Goal: Task Accomplishment & Management: Use online tool/utility

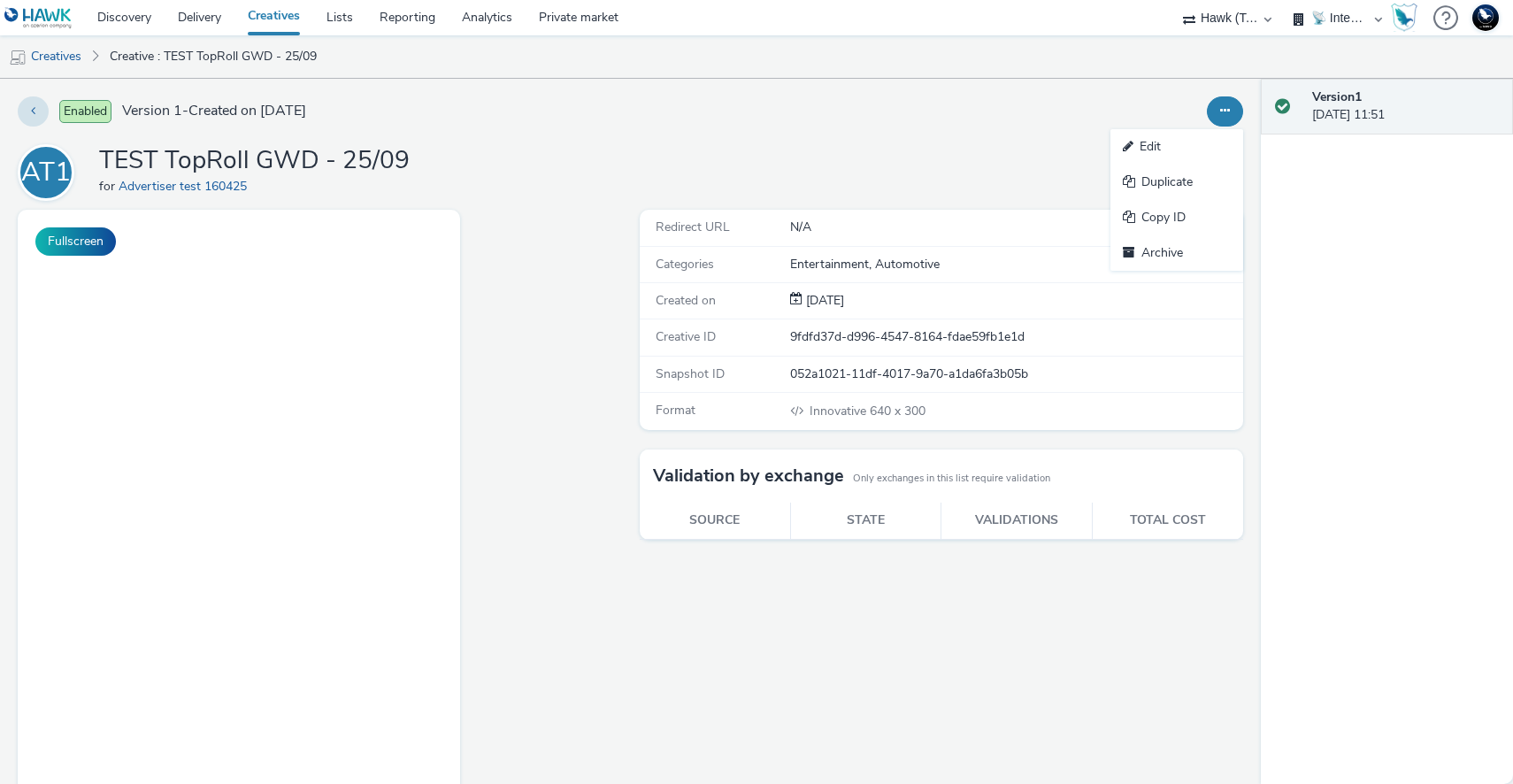
select select "2fc77e36-bb93-4aa3-9dff-dcb08e02eac6"
select select "2405a9d4-3350-4458-8d06-44f78962fa76"
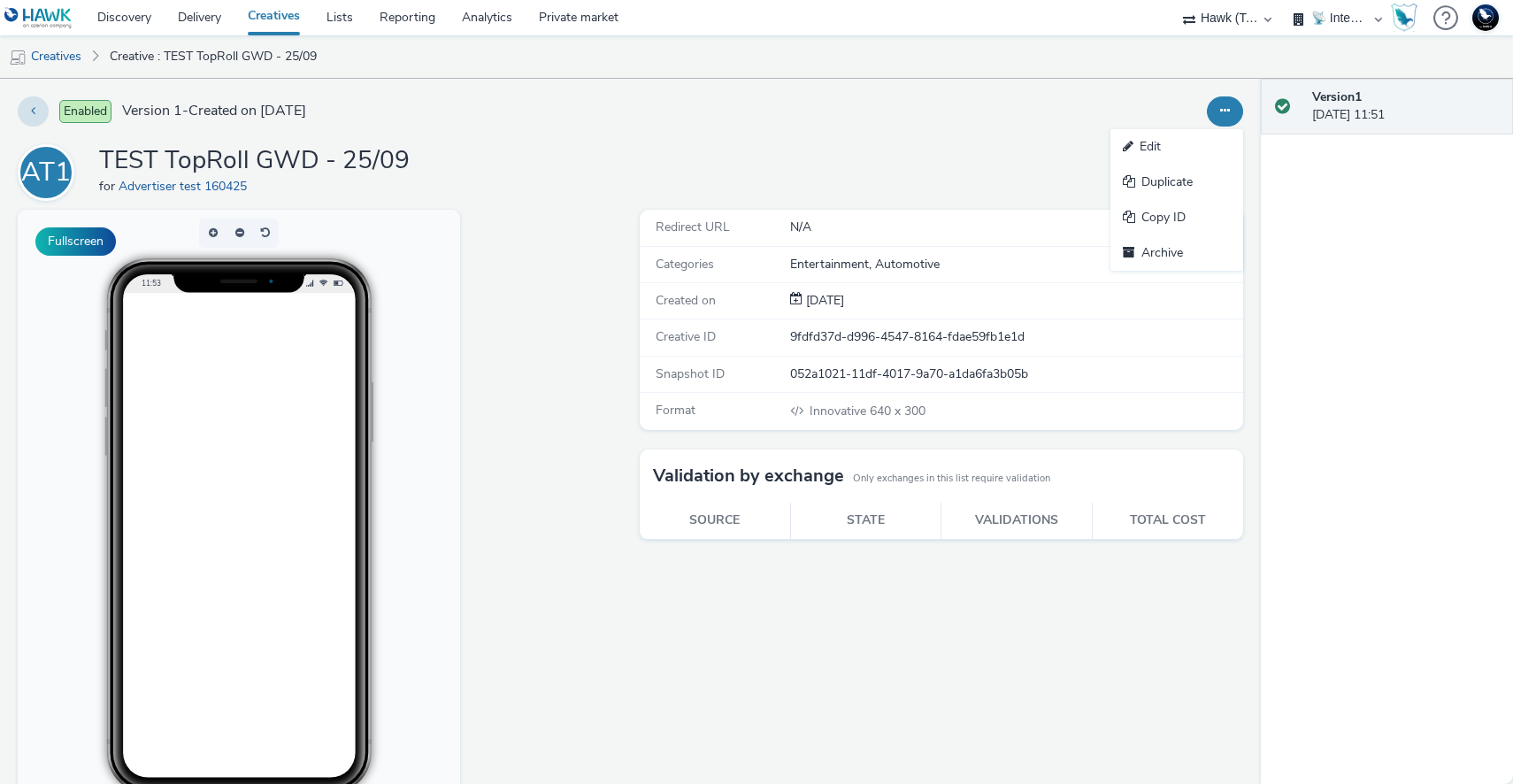
click at [846, 704] on div "Redirect URL N/A Categories Entertainment, Automotive Created on [DATE] Creativ…" at bounding box center [937, 529] width 613 height 639
click at [214, 238] on button "button" at bounding box center [212, 233] width 27 height 29
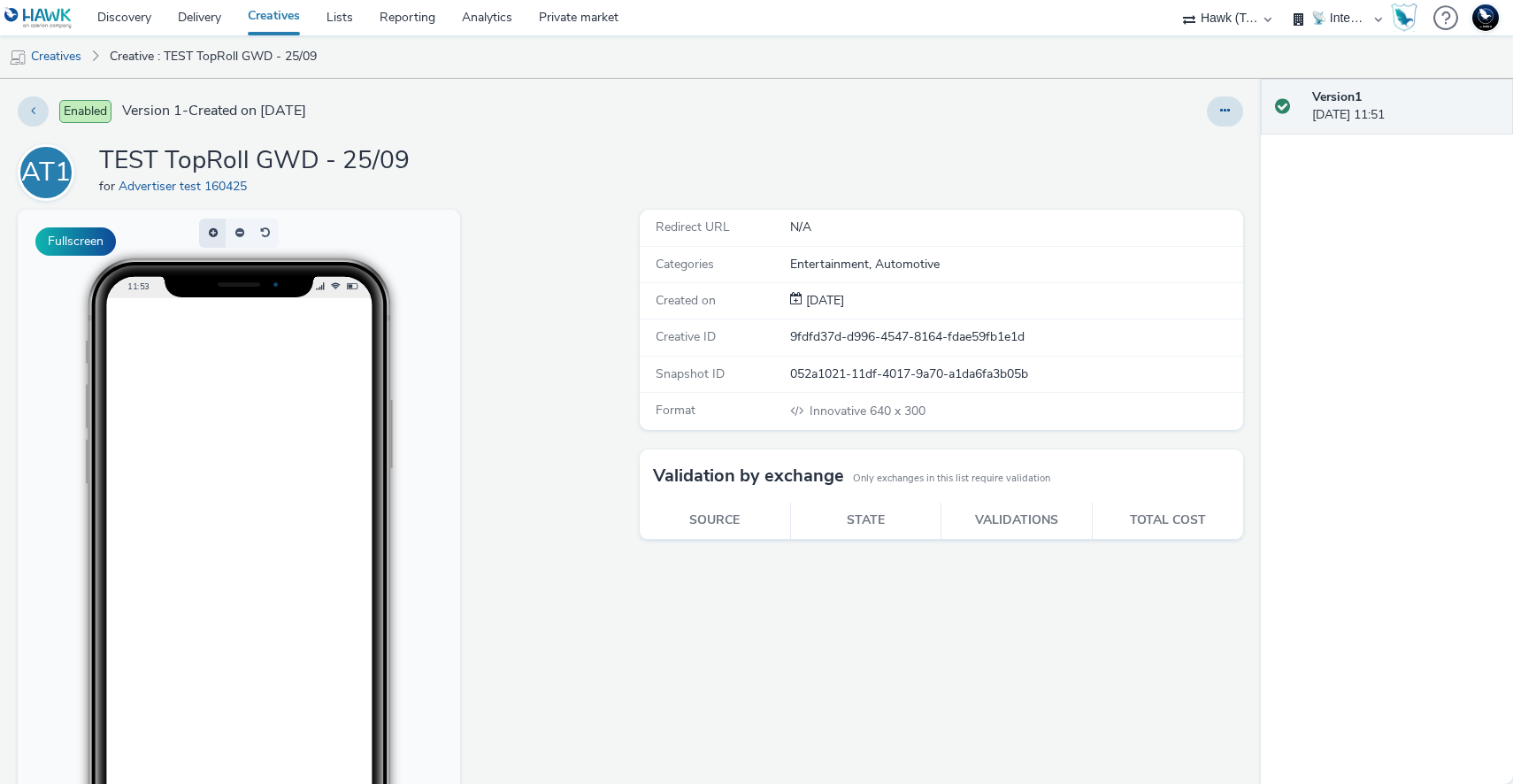
click at [214, 238] on button "button" at bounding box center [212, 233] width 27 height 29
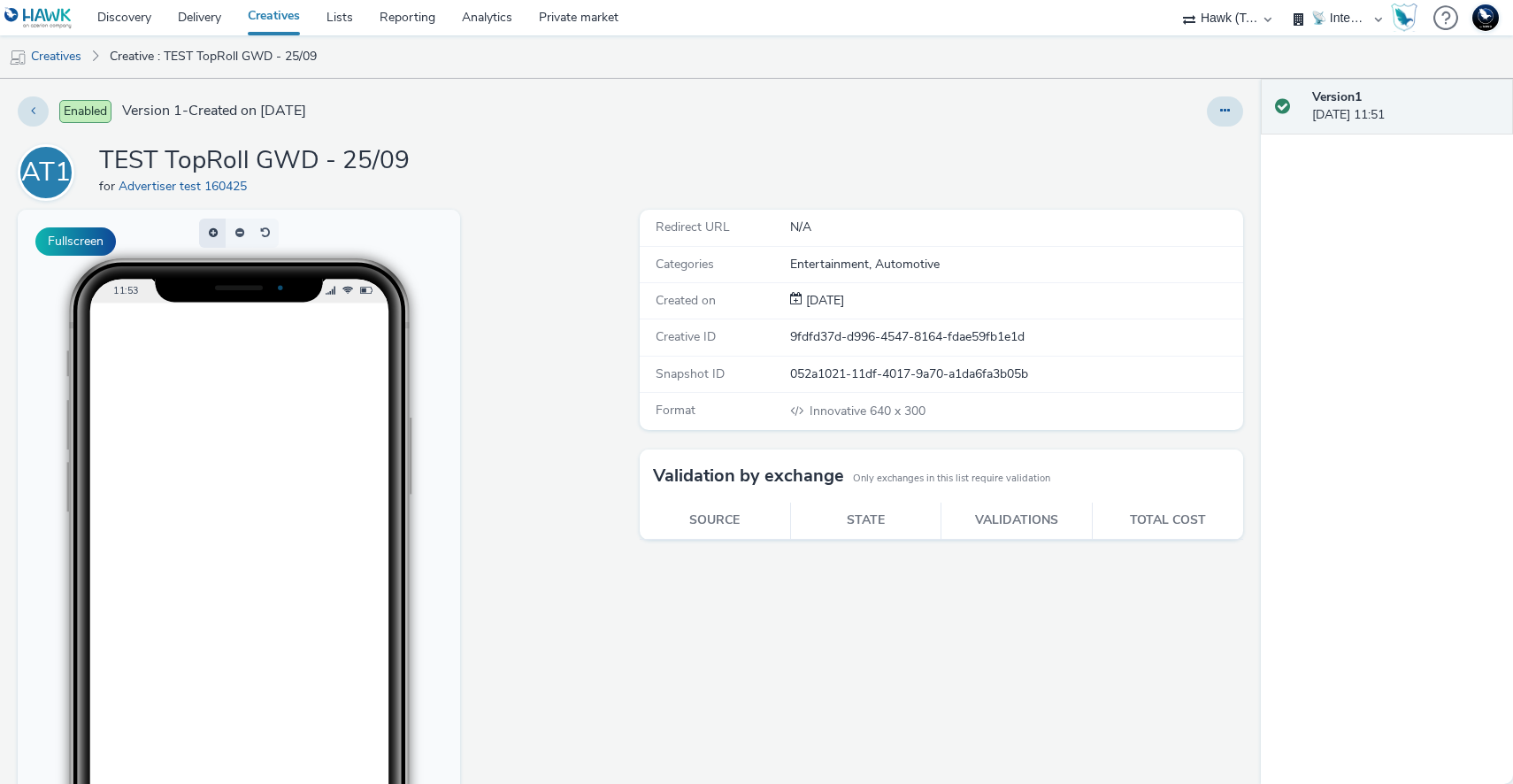
click at [214, 238] on button "button" at bounding box center [212, 233] width 27 height 29
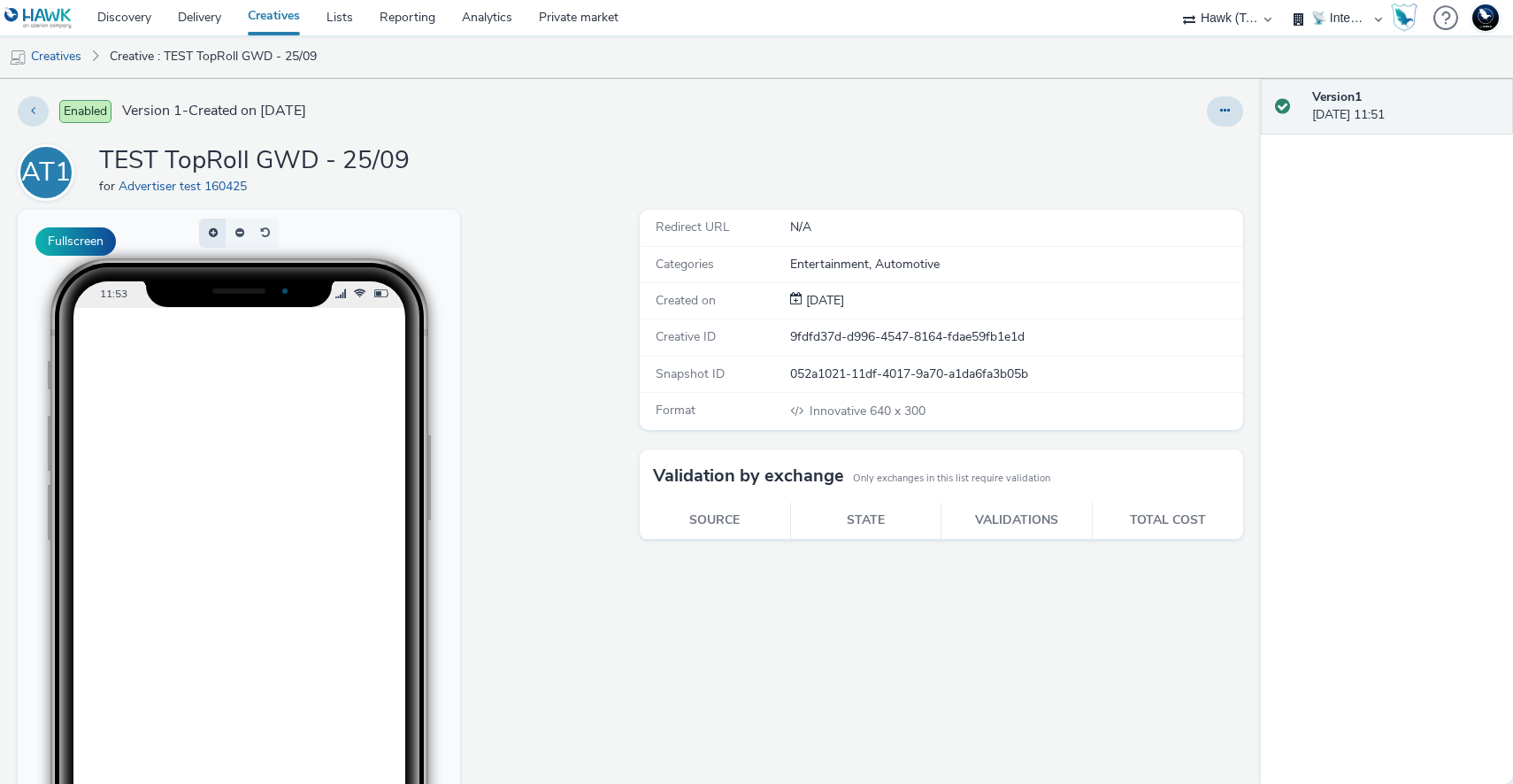
click at [214, 238] on button "button" at bounding box center [212, 233] width 27 height 29
click at [233, 236] on button "button" at bounding box center [239, 233] width 27 height 29
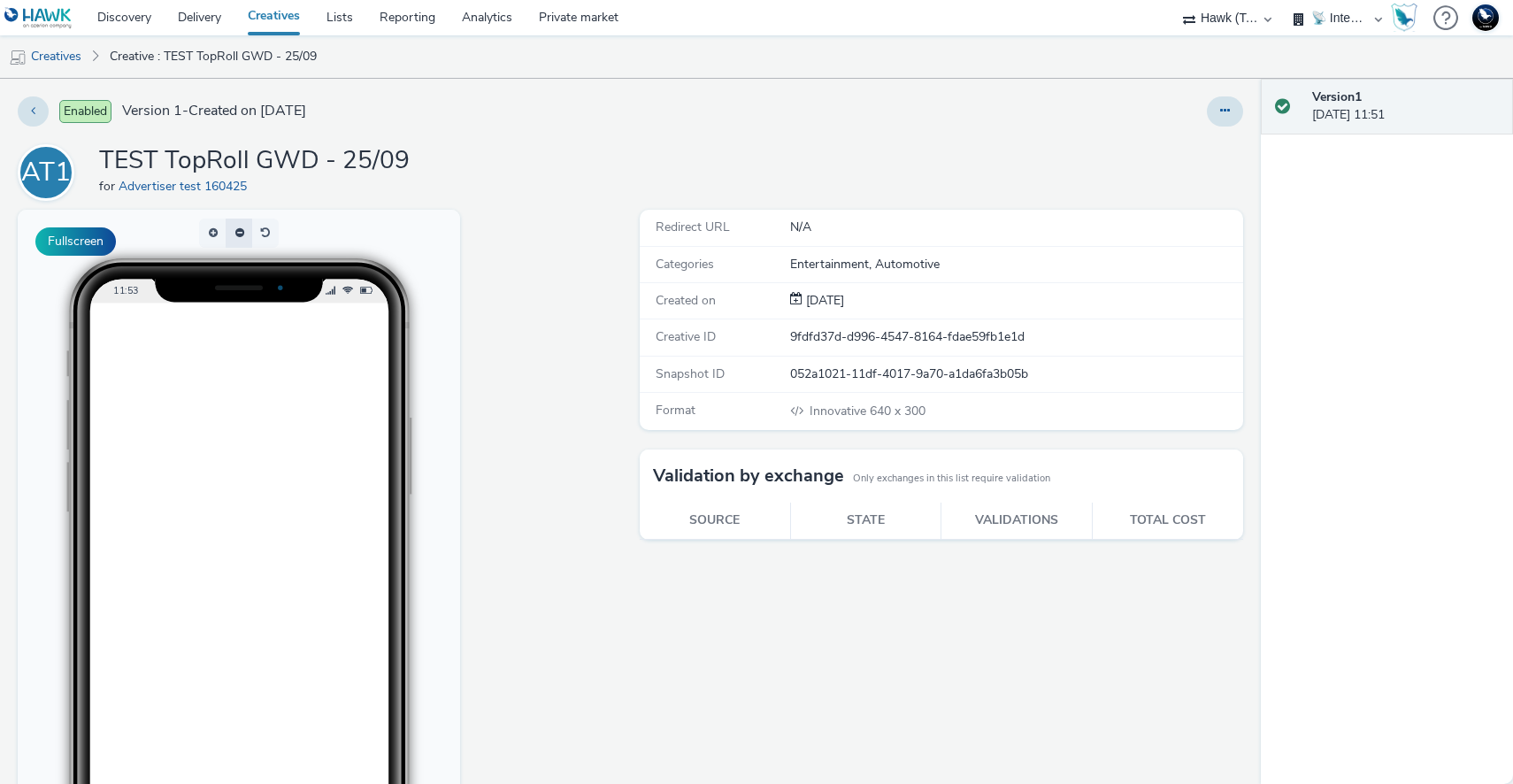
click at [233, 236] on button "button" at bounding box center [239, 233] width 27 height 29
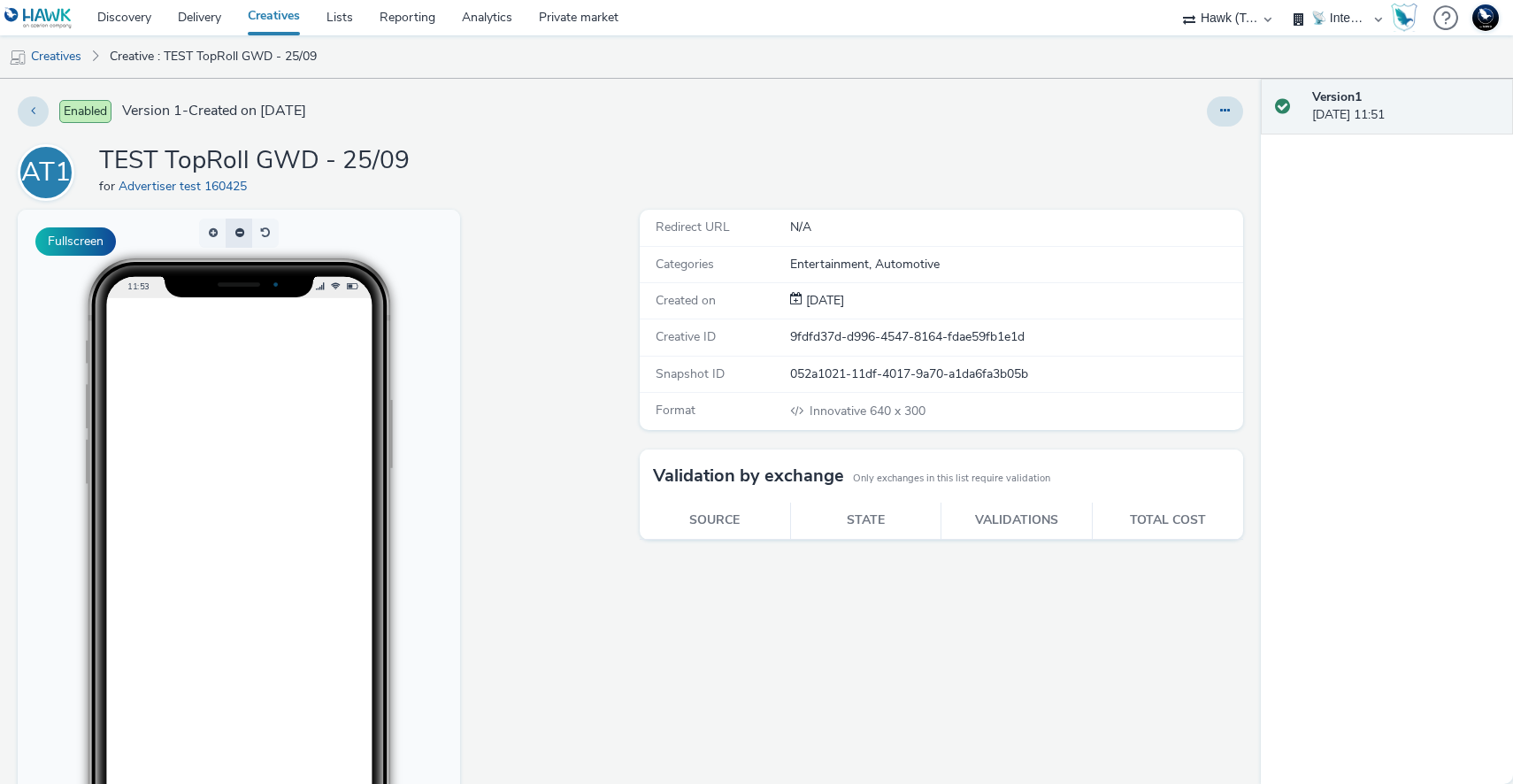
click at [233, 236] on button "button" at bounding box center [239, 233] width 27 height 29
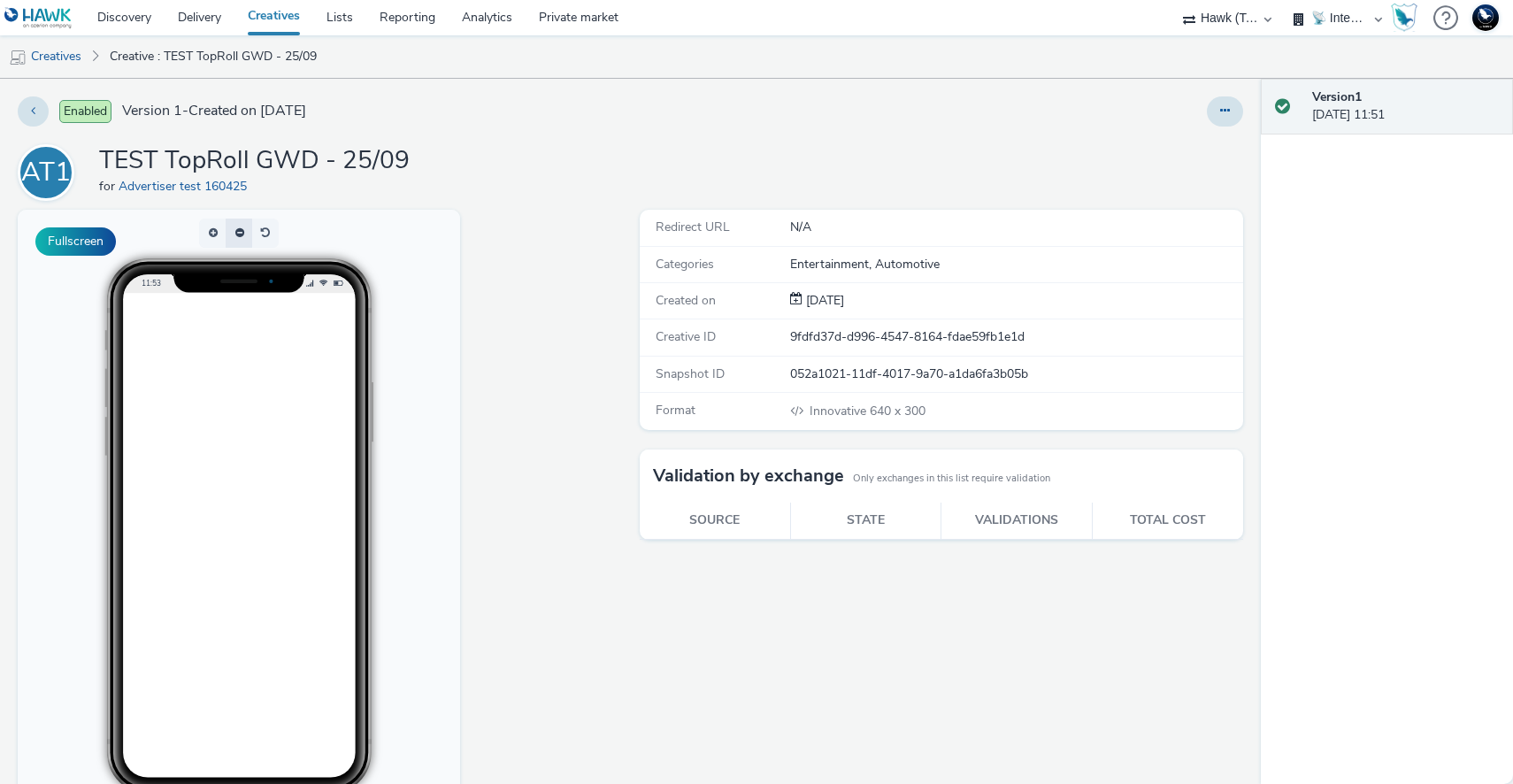
click at [233, 236] on button "button" at bounding box center [239, 233] width 27 height 29
click at [265, 232] on button "button" at bounding box center [265, 233] width 27 height 29
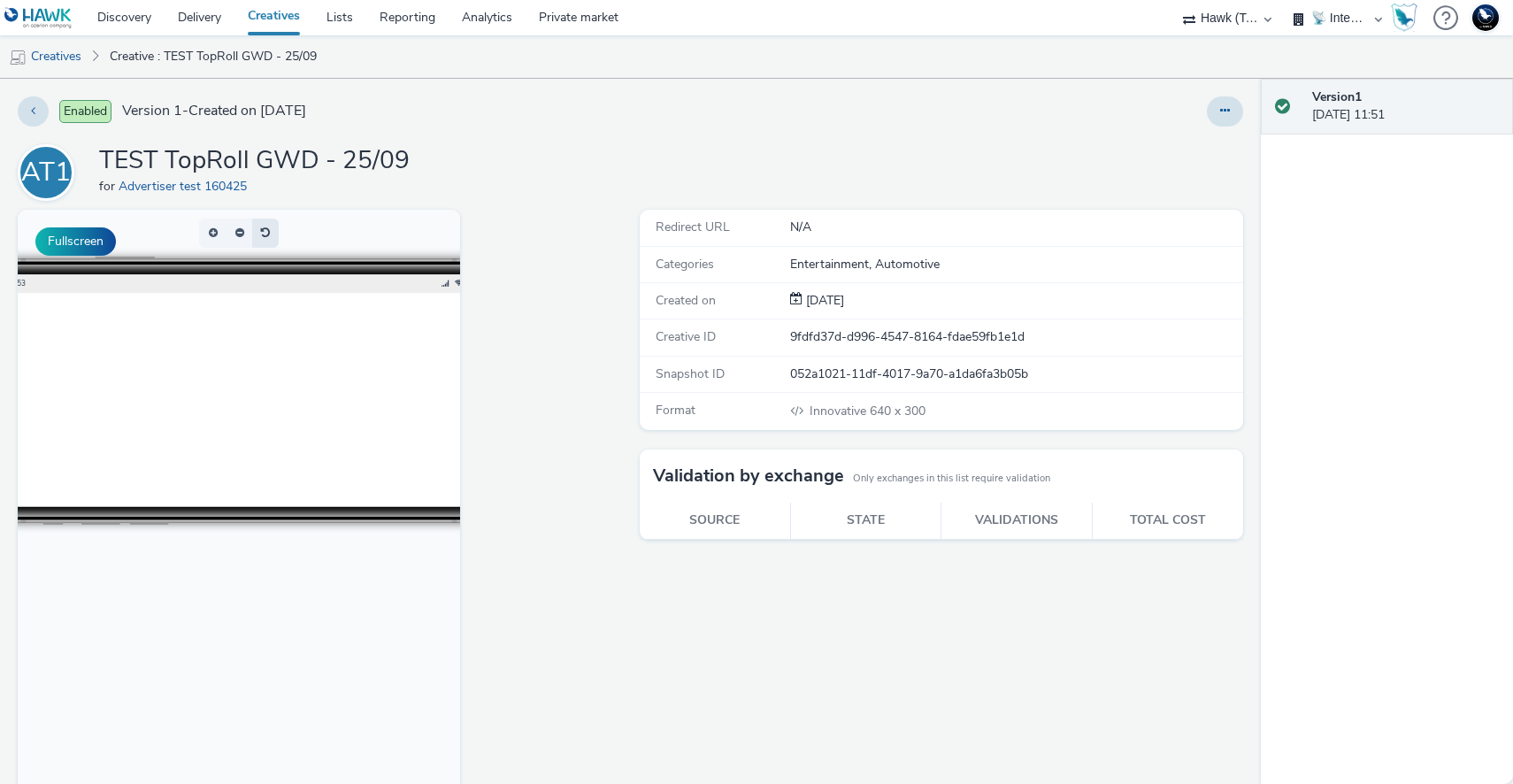
click at [269, 238] on button "button" at bounding box center [265, 233] width 27 height 29
